Goal: Information Seeking & Learning: Find specific fact

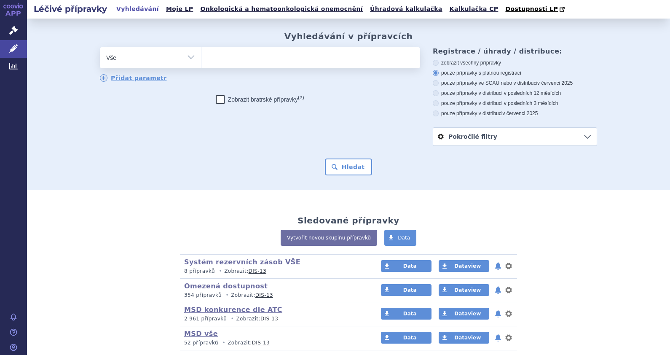
click at [232, 60] on ul at bounding box center [311, 56] width 219 height 18
click at [202, 60] on select at bounding box center [201, 57] width 0 height 21
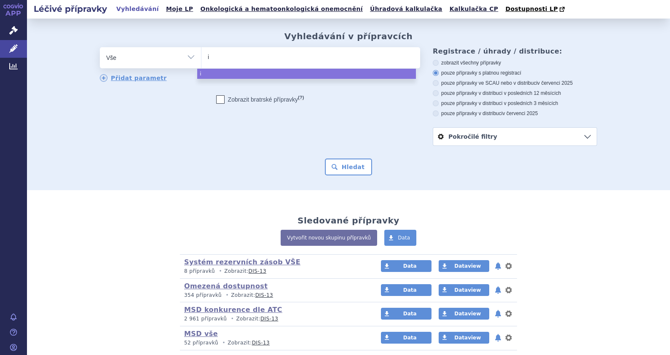
type input "iv"
type input "ivn"
type input "ivna"
type input "ivn"
type input "i"
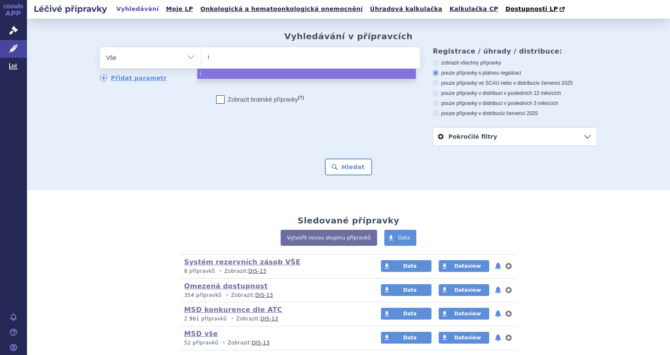
type input "in"
type input "inv"
type input "invan"
type input "invanz"
select select "invanz"
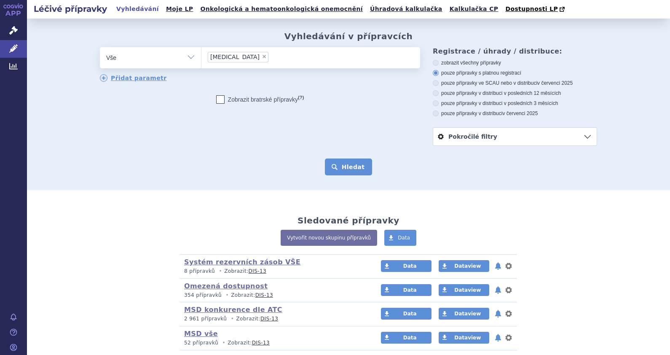
click at [350, 172] on button "Hledat" at bounding box center [349, 167] width 48 height 17
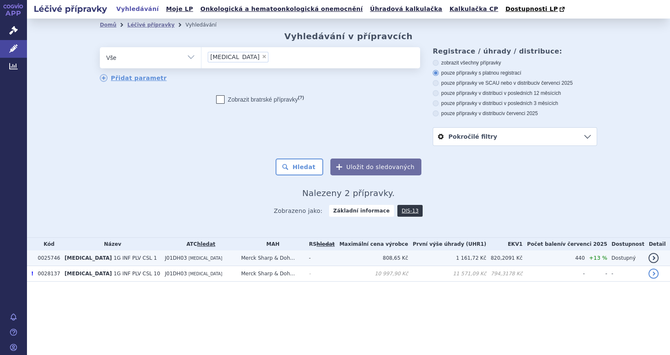
click at [114, 255] on span "1G INF PLV CSL 1" at bounding box center [135, 258] width 43 height 6
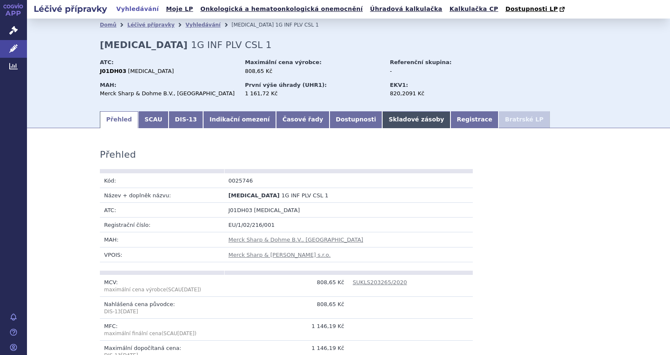
click at [382, 123] on link "Skladové zásoby" at bounding box center [416, 119] width 68 height 17
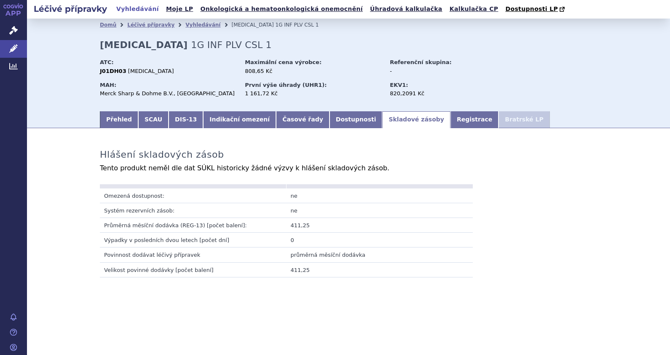
click at [485, 323] on section "Domů Léčivé přípravky Vyhledávání INVANZ 1G INF PLV CSL 1 INVANZ 1G INF PLV CSL…" at bounding box center [348, 178] width 643 height 318
click at [116, 122] on link "Přehled" at bounding box center [119, 119] width 38 height 17
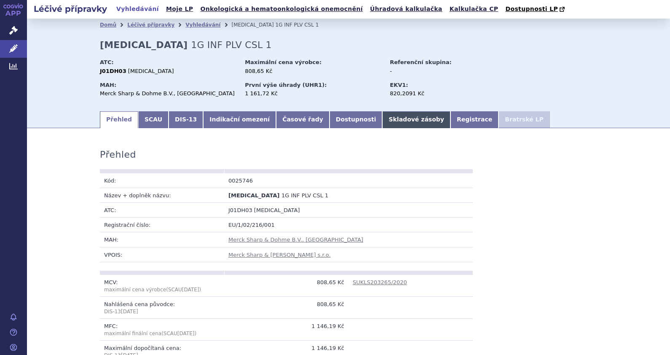
click at [382, 118] on link "Skladové zásoby" at bounding box center [416, 119] width 68 height 17
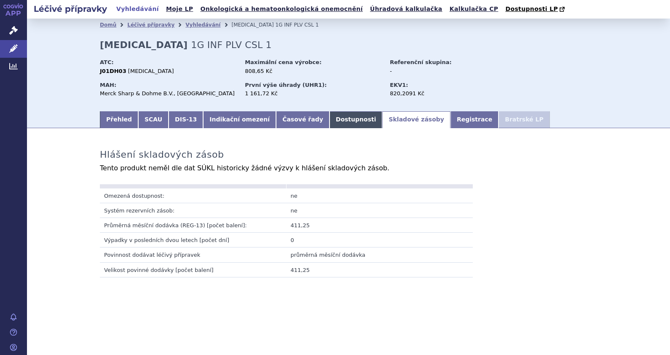
click at [330, 115] on link "Dostupnosti" at bounding box center [356, 119] width 53 height 17
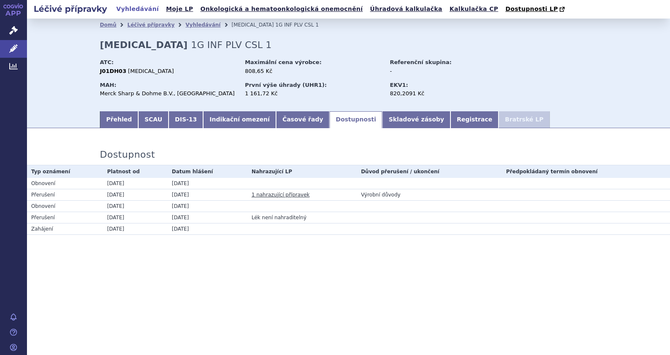
click at [291, 194] on link "1 nahrazující přípravek" at bounding box center [281, 195] width 58 height 6
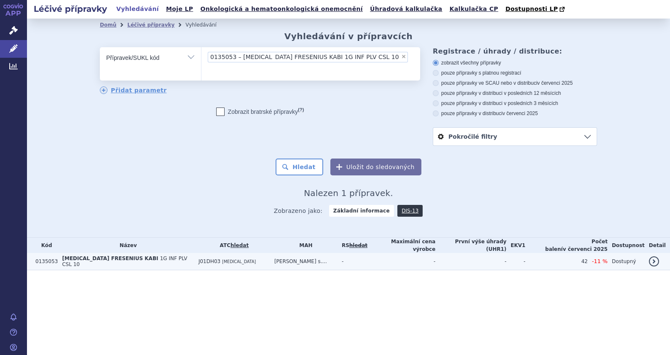
click at [124, 260] on span "ERTAPENEM FRESENIUS KABI" at bounding box center [110, 258] width 96 height 6
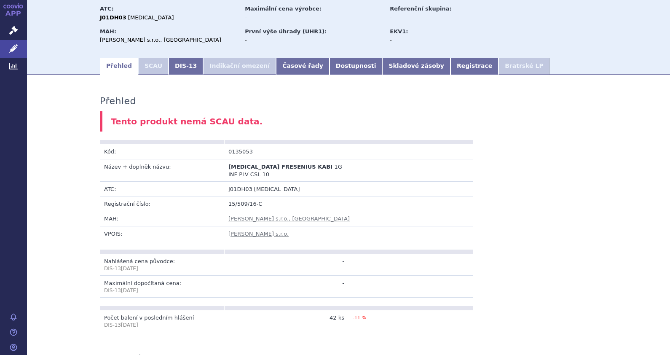
scroll to position [52, 0]
